Goal: Transaction & Acquisition: Purchase product/service

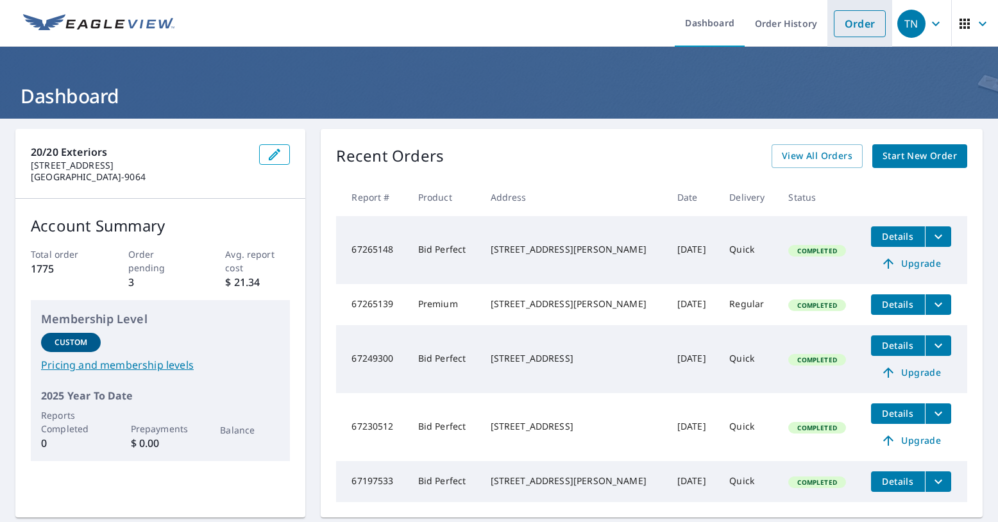
click at [841, 23] on link "Order" at bounding box center [860, 23] width 52 height 27
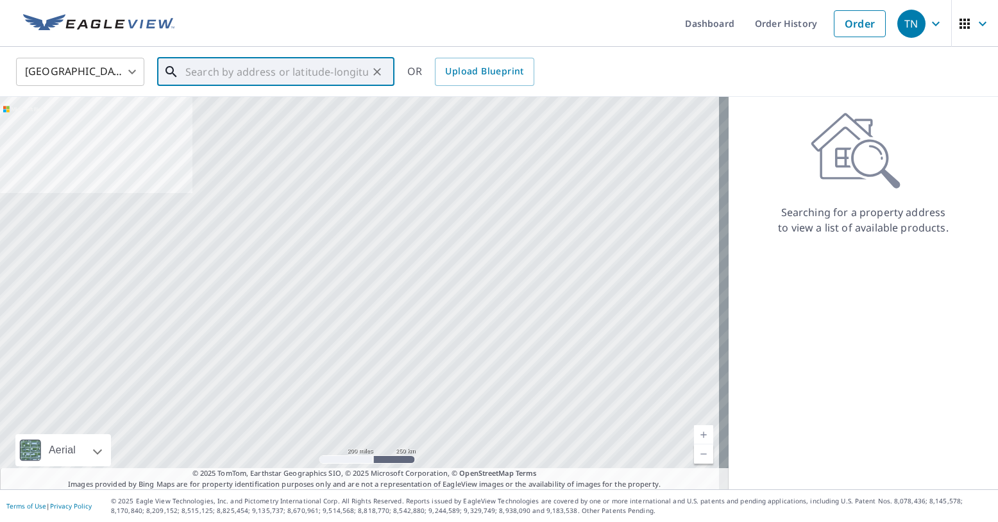
click at [232, 73] on input "text" at bounding box center [276, 72] width 183 height 36
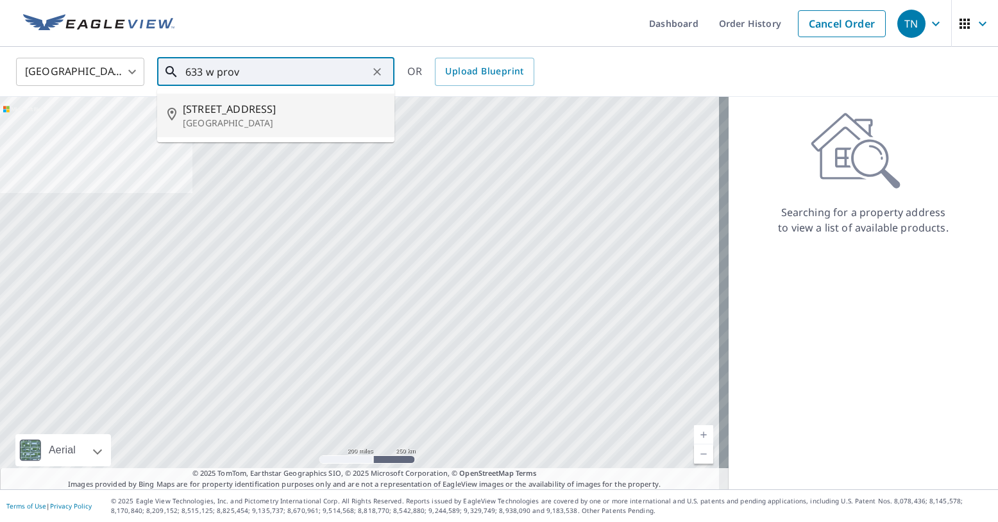
click at [243, 119] on p "[GEOGRAPHIC_DATA]" at bounding box center [283, 123] width 201 height 13
type input "[STREET_ADDRESS]"
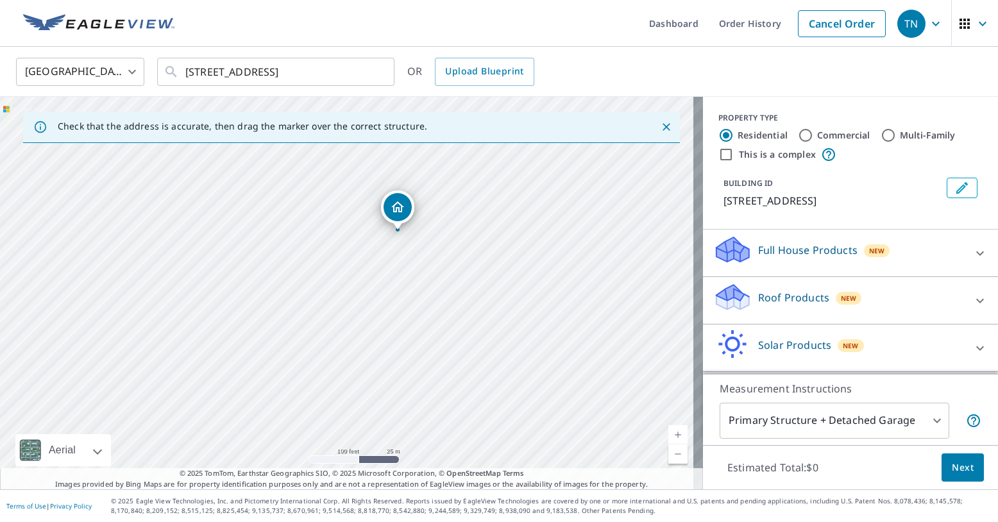
drag, startPoint x: 355, startPoint y: 242, endPoint x: 438, endPoint y: 250, distance: 83.1
click at [438, 250] on div "[STREET_ADDRESS]" at bounding box center [351, 293] width 703 height 393
drag, startPoint x: 317, startPoint y: 223, endPoint x: 352, endPoint y: 264, distance: 54.1
click at [352, 264] on div "[STREET_ADDRESS]" at bounding box center [351, 293] width 703 height 393
drag, startPoint x: 345, startPoint y: 270, endPoint x: 382, endPoint y: 288, distance: 41.3
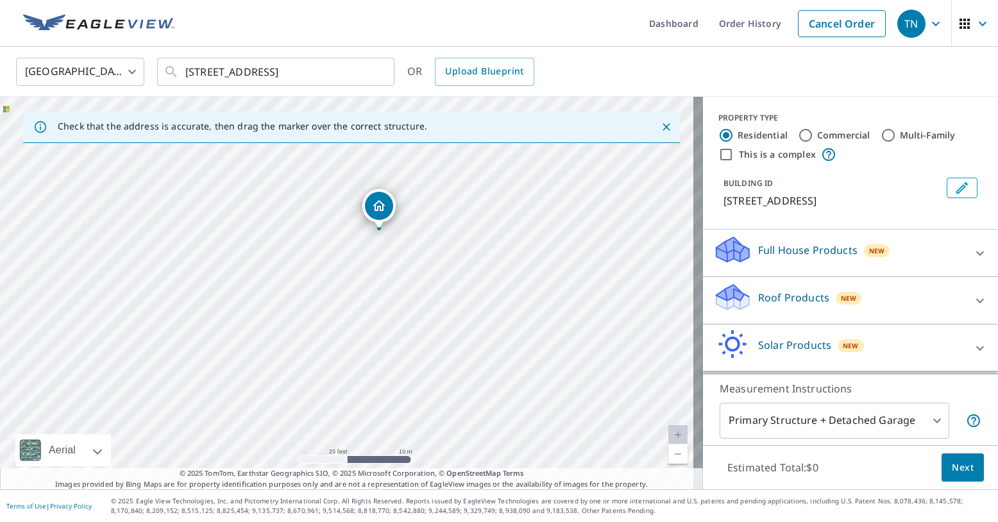
click at [382, 288] on div "[STREET_ADDRESS]" at bounding box center [351, 293] width 703 height 393
drag, startPoint x: 394, startPoint y: 245, endPoint x: 308, endPoint y: 282, distance: 93.7
click at [308, 282] on div "[STREET_ADDRESS]" at bounding box center [351, 293] width 703 height 393
click at [661, 130] on icon "Close" at bounding box center [666, 127] width 13 height 13
